Goal: Navigation & Orientation: Find specific page/section

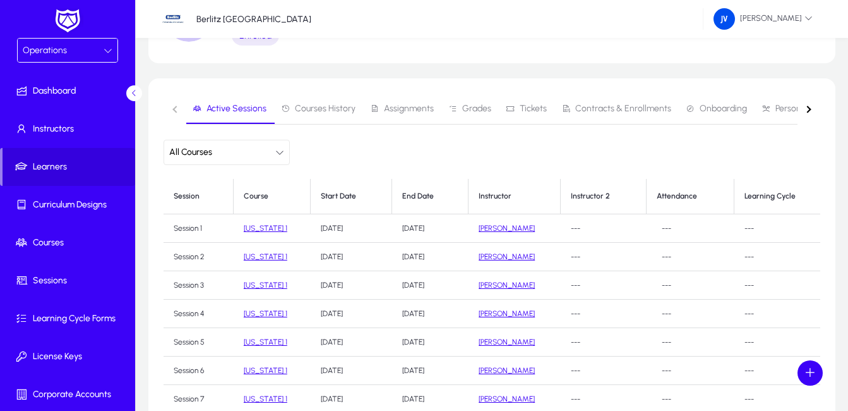
scroll to position [126, 0]
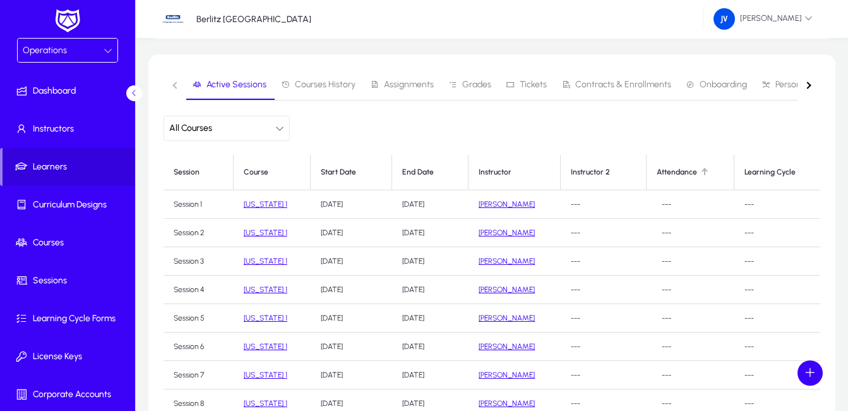
click at [702, 171] on div at bounding box center [704, 171] width 4 height 4
click at [282, 130] on icon "button" at bounding box center [279, 128] width 9 height 9
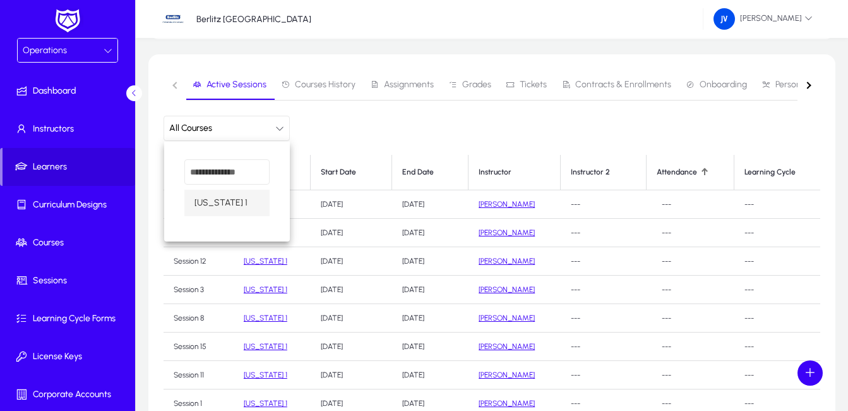
click at [399, 132] on div at bounding box center [424, 205] width 848 height 411
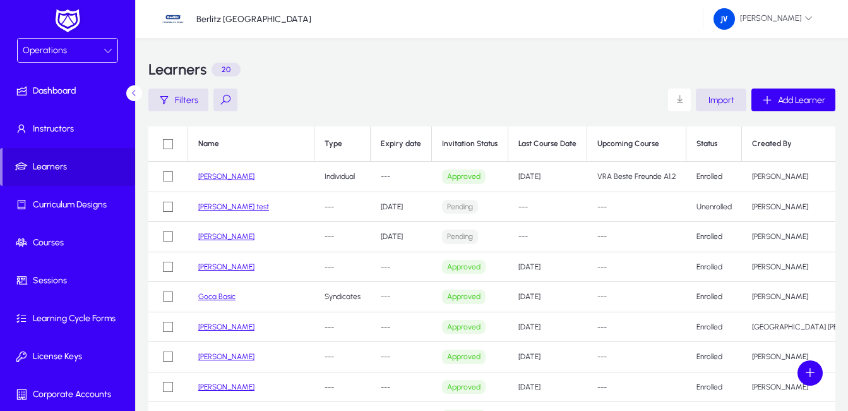
click at [200, 267] on link "[PERSON_NAME]" at bounding box center [226, 266] width 56 height 9
click at [234, 174] on link "[PERSON_NAME]" at bounding box center [226, 176] width 56 height 9
click at [221, 265] on link "[PERSON_NAME]" at bounding box center [226, 266] width 56 height 9
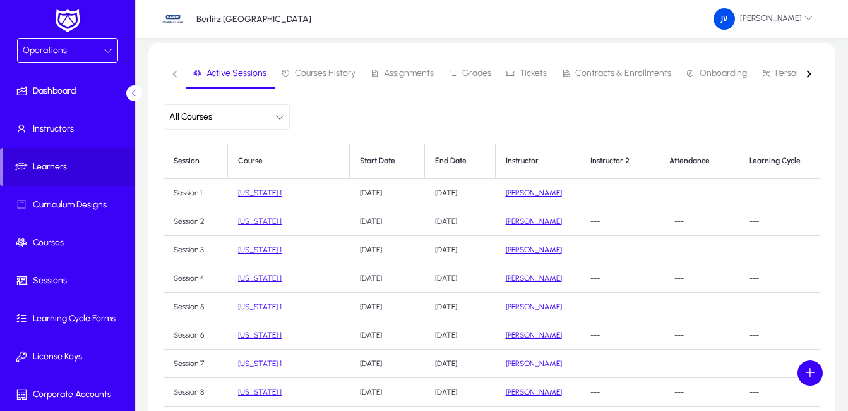
click at [260, 193] on link "[US_STATE] 1" at bounding box center [260, 192] width 44 height 9
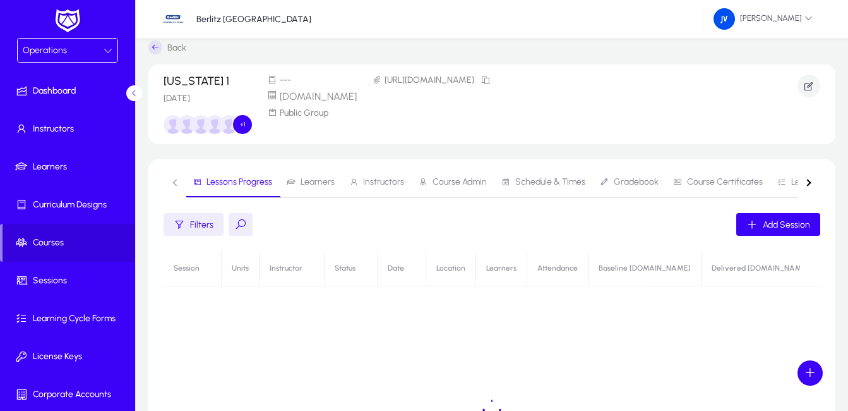
scroll to position [138, 0]
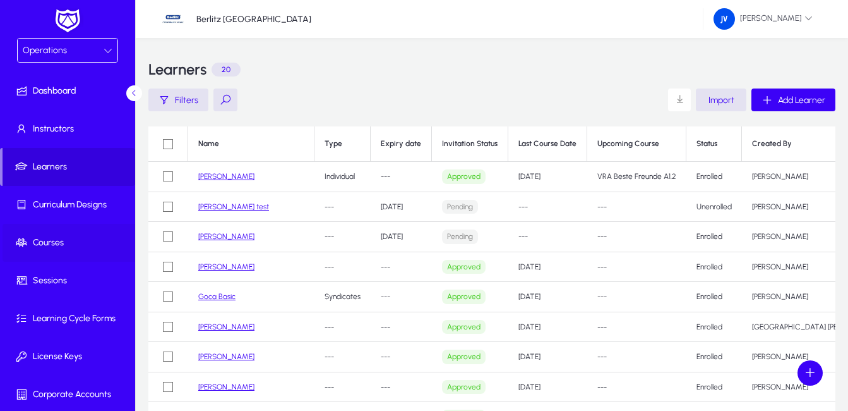
click at [61, 244] on span "Courses" at bounding box center [70, 242] width 135 height 13
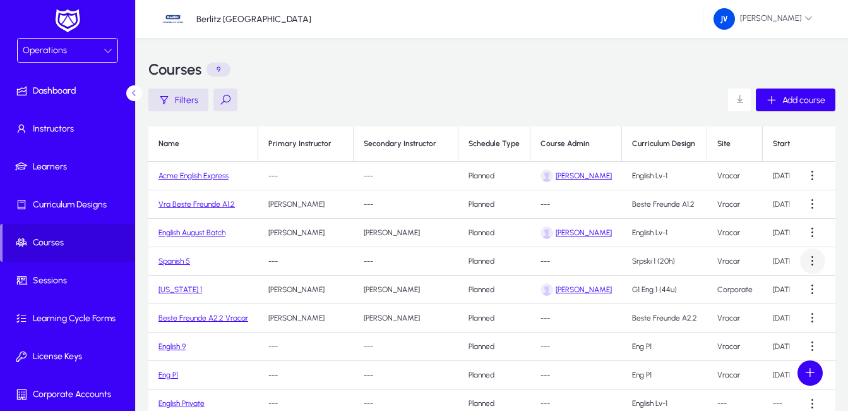
click at [817, 262] on span at bounding box center [812, 260] width 25 height 25
click at [390, 262] on div at bounding box center [424, 205] width 848 height 411
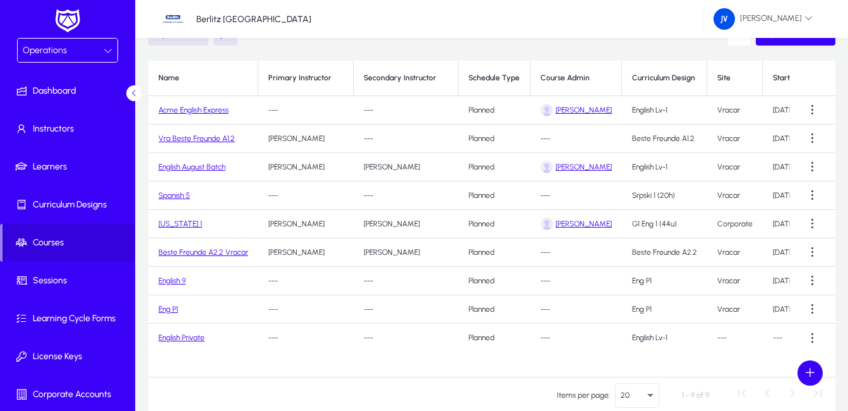
scroll to position [63, 0]
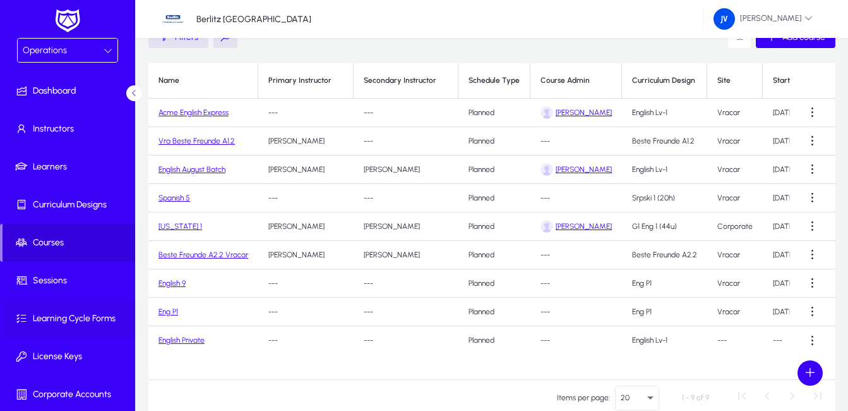
click at [90, 311] on span at bounding box center [70, 318] width 135 height 30
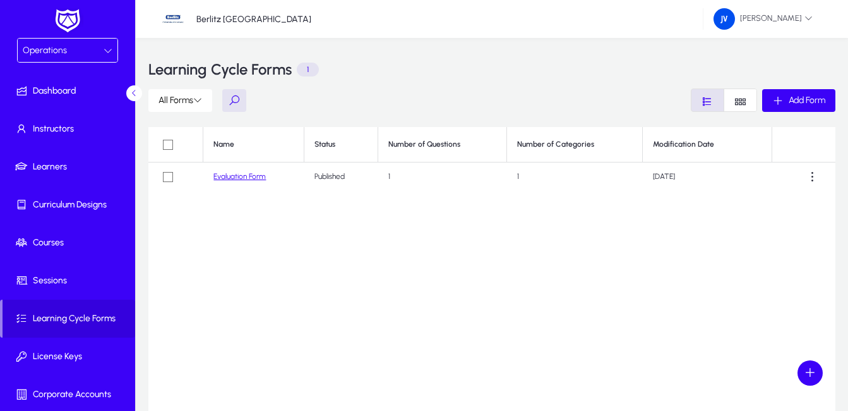
click at [236, 178] on link "Evaluation Form" at bounding box center [240, 176] width 52 height 9
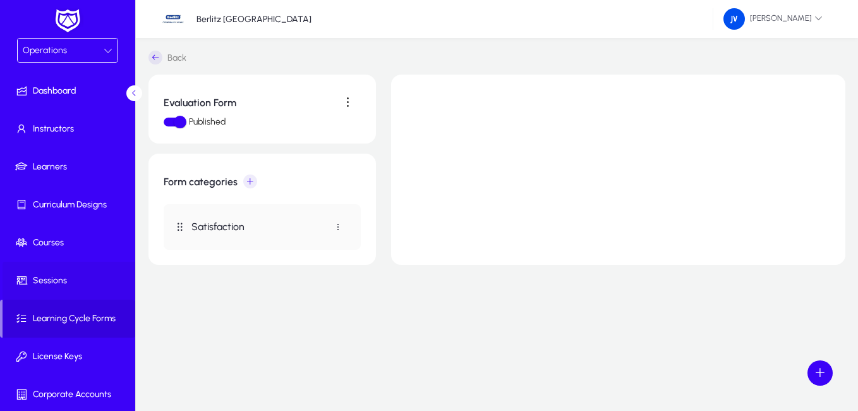
click at [88, 283] on span "Sessions" at bounding box center [70, 280] width 135 height 13
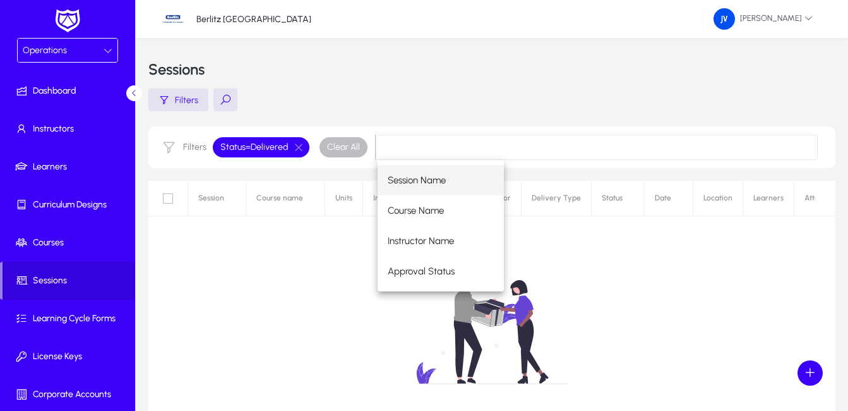
click at [261, 258] on div "No sessions found." at bounding box center [491, 339] width 687 height 316
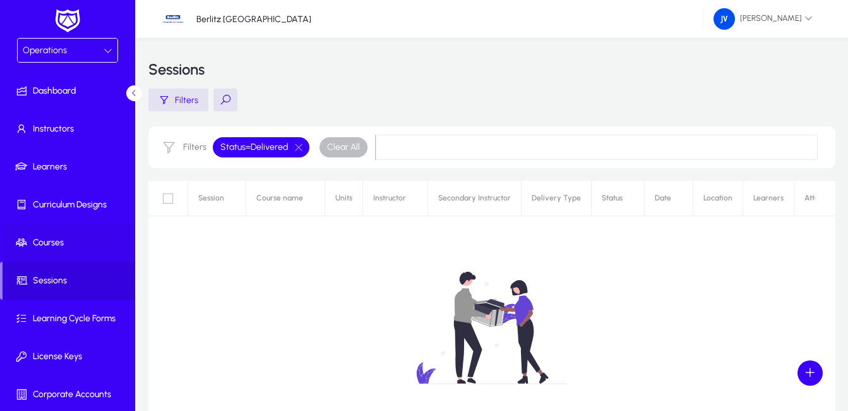
click at [75, 238] on span "Courses" at bounding box center [70, 242] width 135 height 13
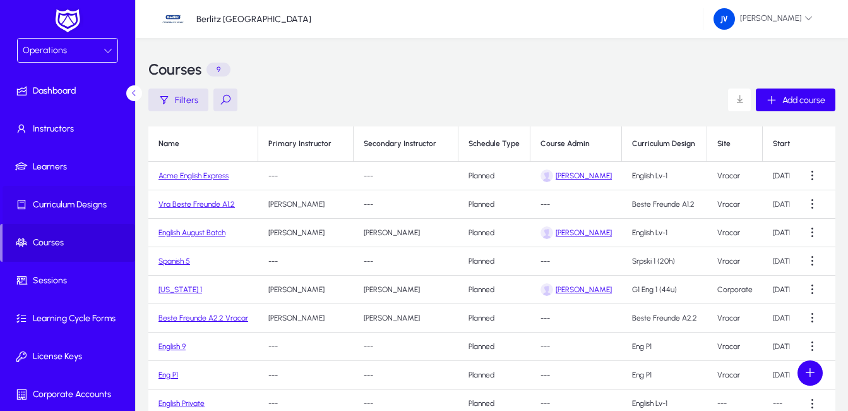
click at [78, 208] on span "Curriculum Designs" at bounding box center [70, 204] width 135 height 13
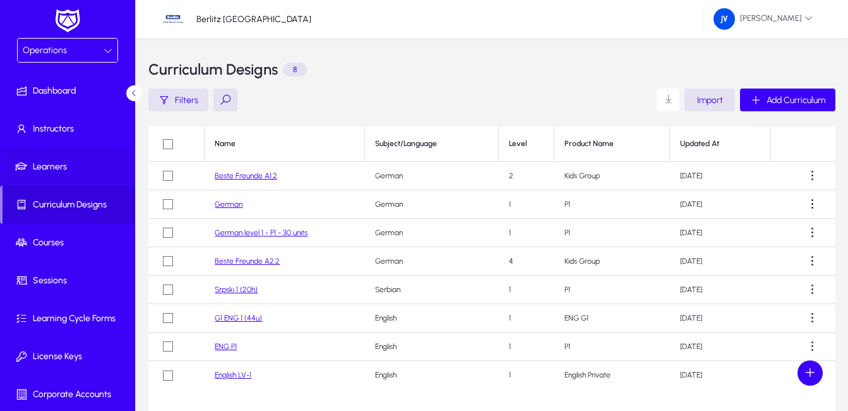
click at [66, 164] on span "Learners" at bounding box center [70, 166] width 135 height 13
